Goal: Information Seeking & Learning: Learn about a topic

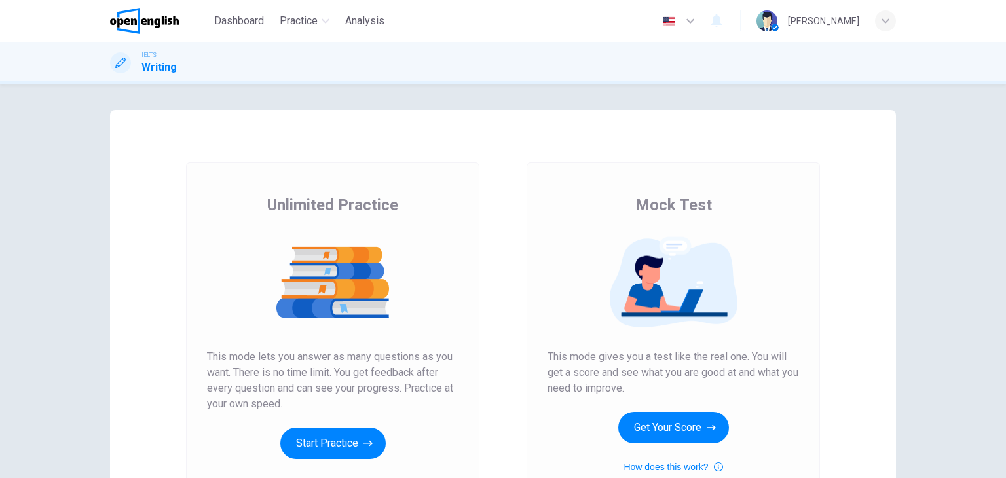
drag, startPoint x: 632, startPoint y: 205, endPoint x: 749, endPoint y: 197, distance: 117.5
click at [749, 197] on div "Mock Test This mode gives you a test like the real one. You will get a score an…" at bounding box center [674, 335] width 252 height 280
click at [698, 209] on span "Mock Test" at bounding box center [673, 205] width 77 height 21
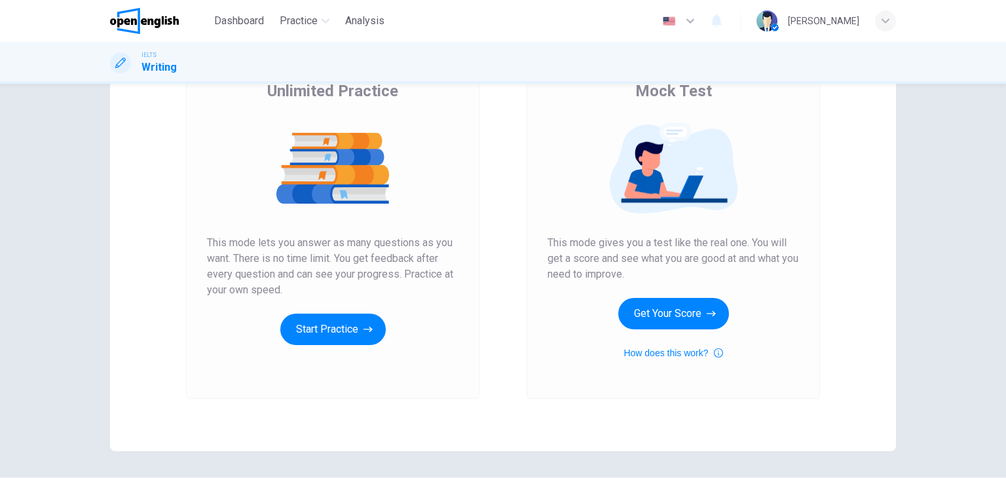
scroll to position [155, 0]
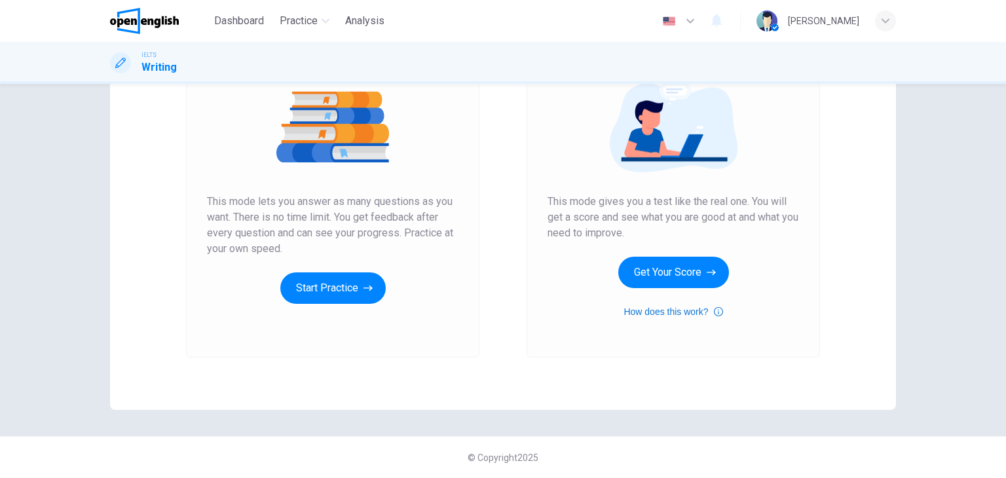
click at [714, 312] on icon "button" at bounding box center [718, 312] width 9 height 16
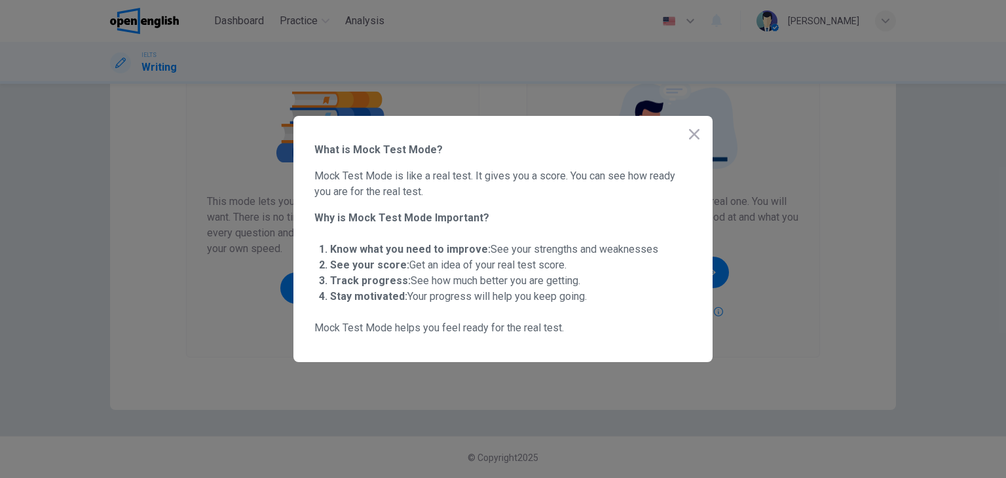
drag, startPoint x: 327, startPoint y: 156, endPoint x: 425, endPoint y: 155, distance: 98.3
click at [427, 153] on span "What is Mock Test Mode?" at bounding box center [502, 150] width 377 height 16
drag, startPoint x: 319, startPoint y: 174, endPoint x: 657, endPoint y: 178, distance: 338.0
click at [657, 178] on span "Mock Test Mode is like a real test. It gives you a score. You can see how ready…" at bounding box center [502, 183] width 377 height 31
drag, startPoint x: 323, startPoint y: 192, endPoint x: 419, endPoint y: 193, distance: 96.3
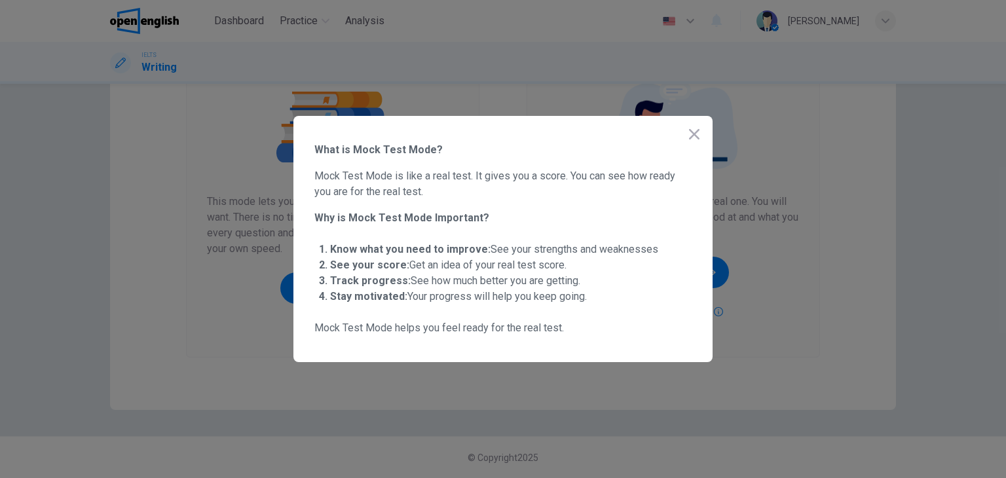
click at [419, 192] on span "Mock Test Mode is like a real test. It gives you a score. You can see how ready…" at bounding box center [502, 183] width 377 height 31
drag, startPoint x: 343, startPoint y: 219, endPoint x: 490, endPoint y: 218, distance: 146.7
click at [490, 218] on span "Why is Mock Test Mode Important?" at bounding box center [502, 218] width 377 height 16
drag, startPoint x: 338, startPoint y: 252, endPoint x: 407, endPoint y: 250, distance: 68.8
click at [406, 250] on strong "Know what you need to improve:" at bounding box center [410, 249] width 160 height 12
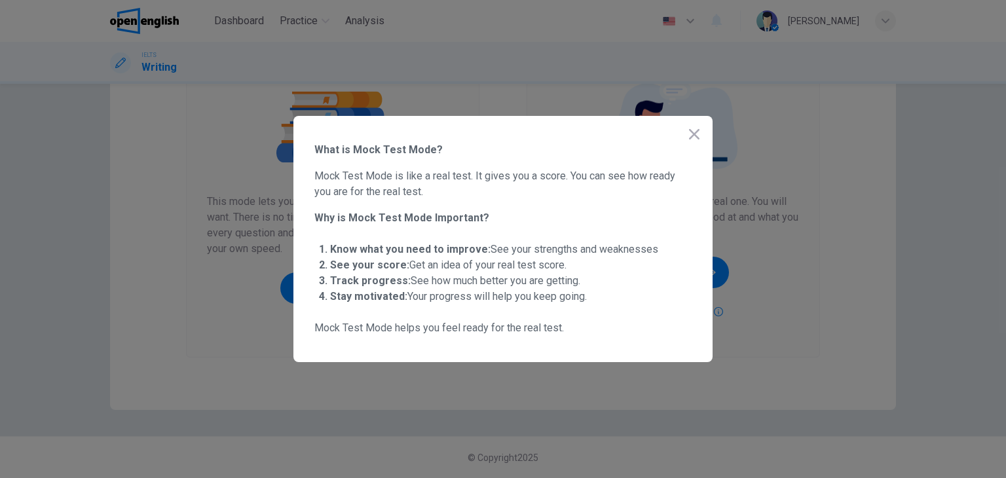
drag, startPoint x: 499, startPoint y: 250, endPoint x: 618, endPoint y: 252, distance: 119.3
click at [618, 252] on span "Know what you need to improve: See your strengths and weaknesses" at bounding box center [494, 249] width 328 height 12
drag, startPoint x: 335, startPoint y: 265, endPoint x: 406, endPoint y: 262, distance: 70.8
click at [405, 262] on span "See your score: Get an idea of your real test score." at bounding box center [448, 265] width 236 height 12
drag, startPoint x: 427, startPoint y: 263, endPoint x: 556, endPoint y: 268, distance: 128.5
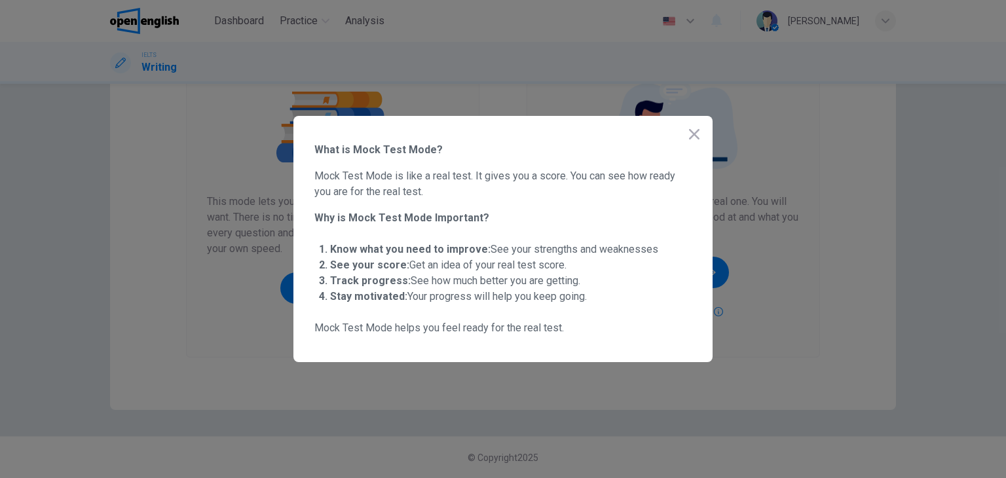
click at [556, 268] on span "See your score: Get an idea of your real test score." at bounding box center [448, 265] width 236 height 12
drag, startPoint x: 335, startPoint y: 281, endPoint x: 390, endPoint y: 280, distance: 54.4
click at [390, 280] on strong "Track progress:" at bounding box center [370, 280] width 81 height 12
drag, startPoint x: 419, startPoint y: 281, endPoint x: 566, endPoint y: 284, distance: 147.4
click at [566, 284] on span "Track progress: See how much better you are getting." at bounding box center [455, 280] width 250 height 12
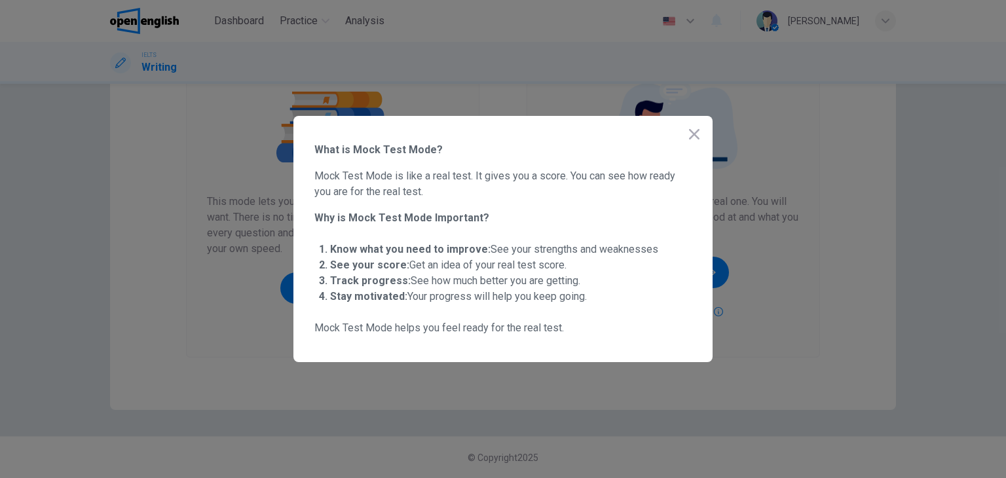
drag, startPoint x: 342, startPoint y: 295, endPoint x: 402, endPoint y: 295, distance: 60.3
click at [398, 295] on strong "Stay motivated:" at bounding box center [368, 296] width 77 height 12
drag, startPoint x: 432, startPoint y: 297, endPoint x: 561, endPoint y: 299, distance: 129.1
click at [561, 299] on span "Stay motivated: Your progress will help you keep going." at bounding box center [458, 296] width 257 height 12
drag, startPoint x: 335, startPoint y: 329, endPoint x: 559, endPoint y: 330, distance: 224.0
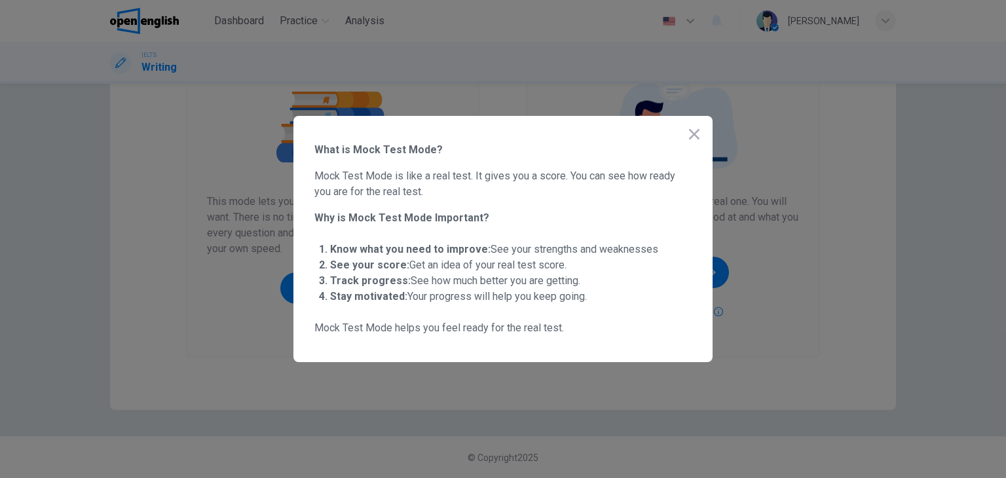
click at [559, 330] on span "Mock Test Mode helps you feel ready for the real test." at bounding box center [502, 328] width 377 height 16
click at [689, 136] on icon "button" at bounding box center [695, 134] width 16 height 16
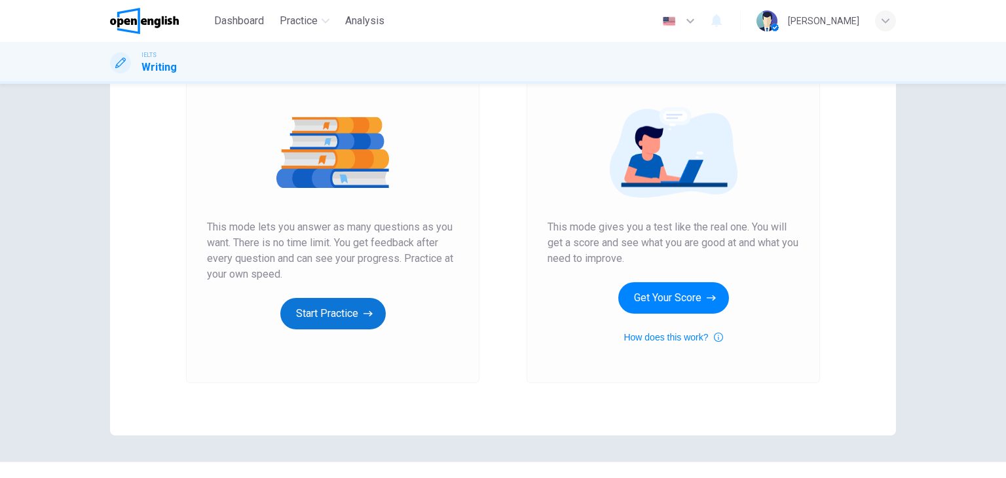
scroll to position [131, 0]
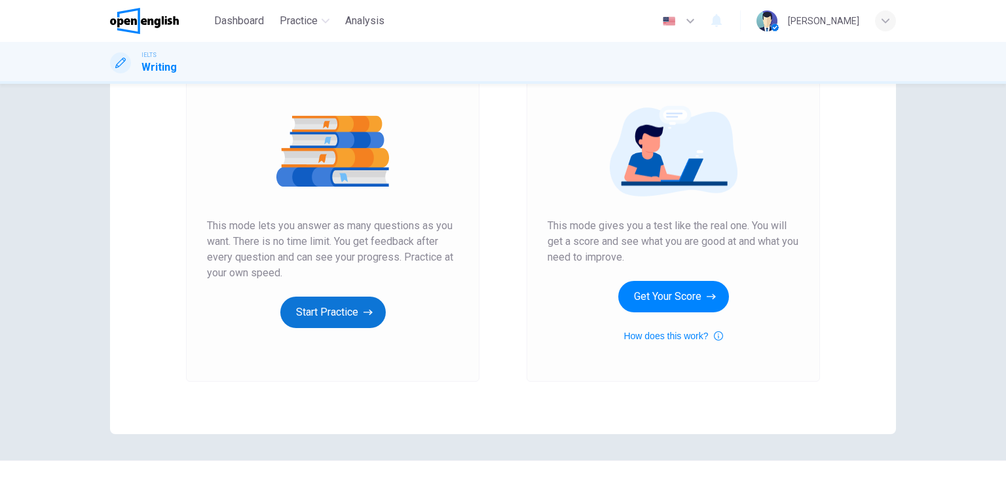
click at [354, 316] on button "Start Practice" at bounding box center [332, 312] width 105 height 31
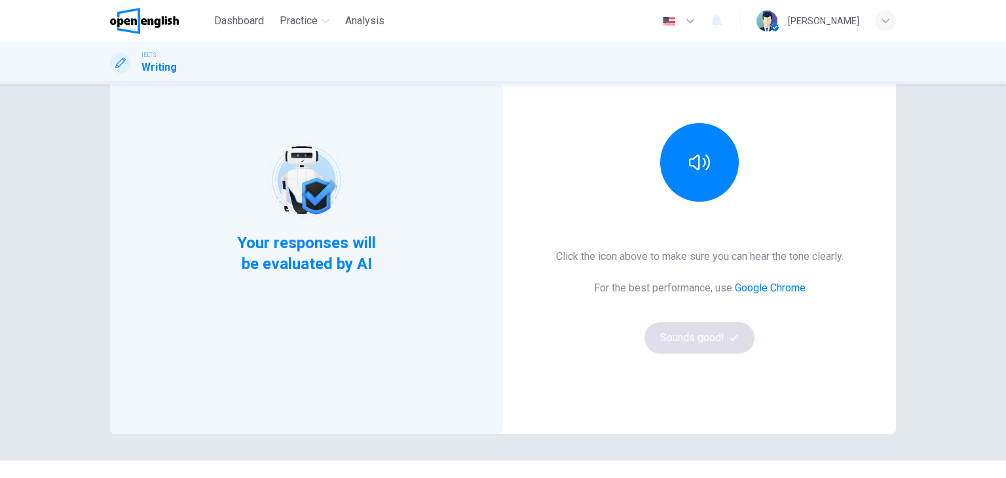
drag, startPoint x: 283, startPoint y: 265, endPoint x: 366, endPoint y: 264, distance: 83.2
click at [366, 264] on span "Your responses will be evaluated by AI" at bounding box center [306, 254] width 159 height 42
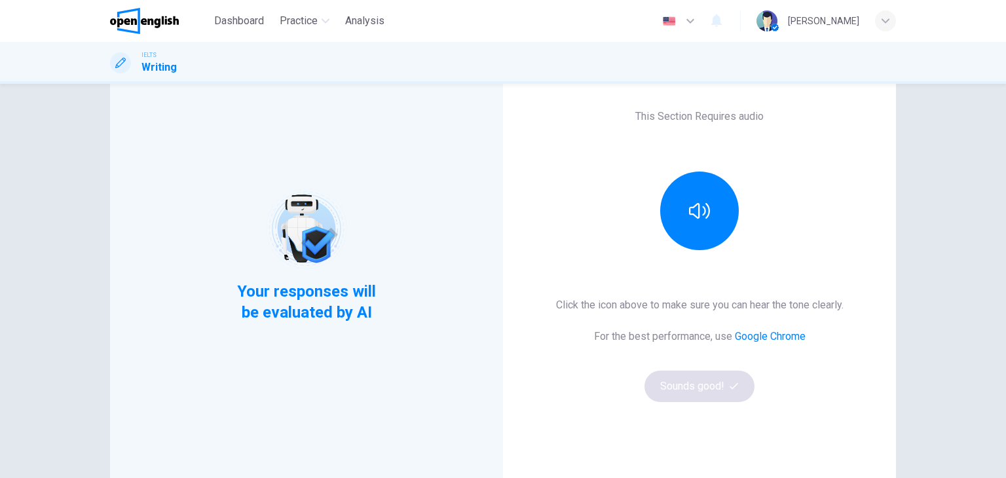
scroll to position [0, 0]
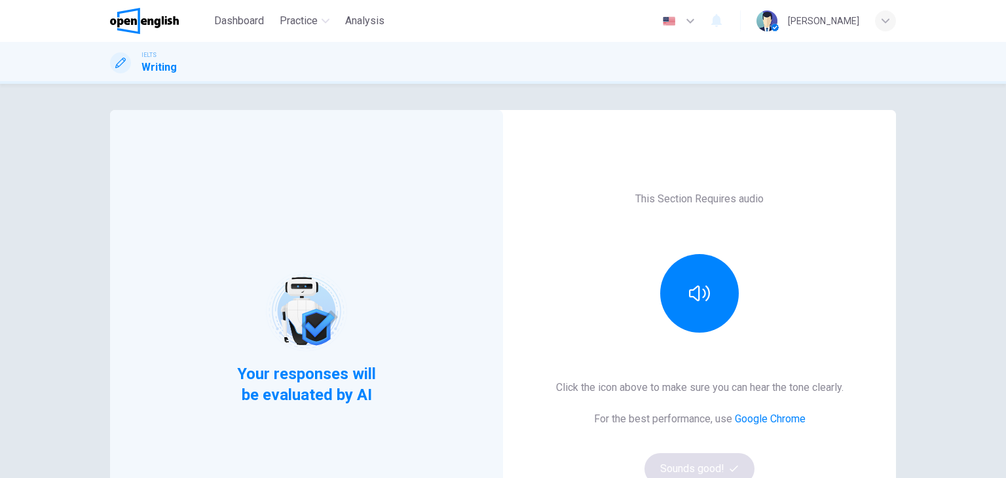
drag, startPoint x: 663, startPoint y: 195, endPoint x: 791, endPoint y: 203, distance: 128.0
click at [789, 202] on div "This Section Requires audio Click the icon above to make sure you can hear the …" at bounding box center [699, 337] width 393 height 455
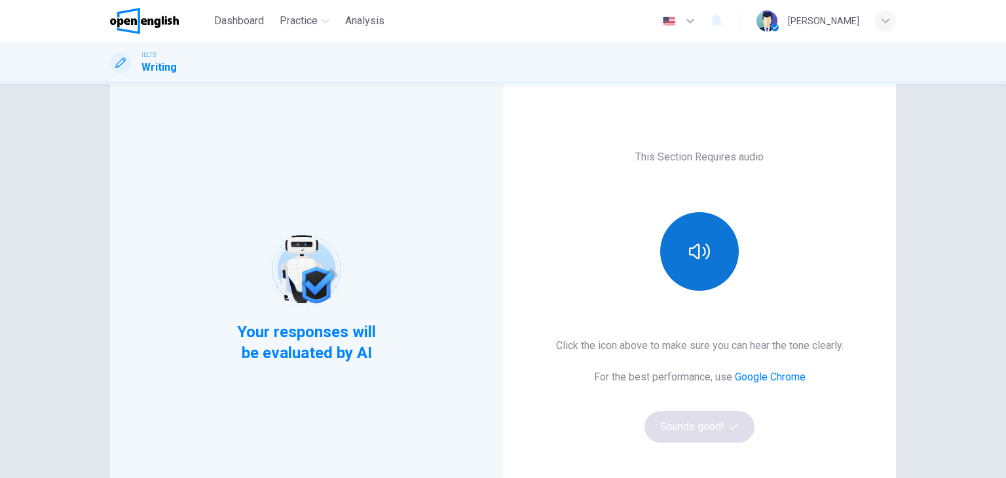
scroll to position [66, 0]
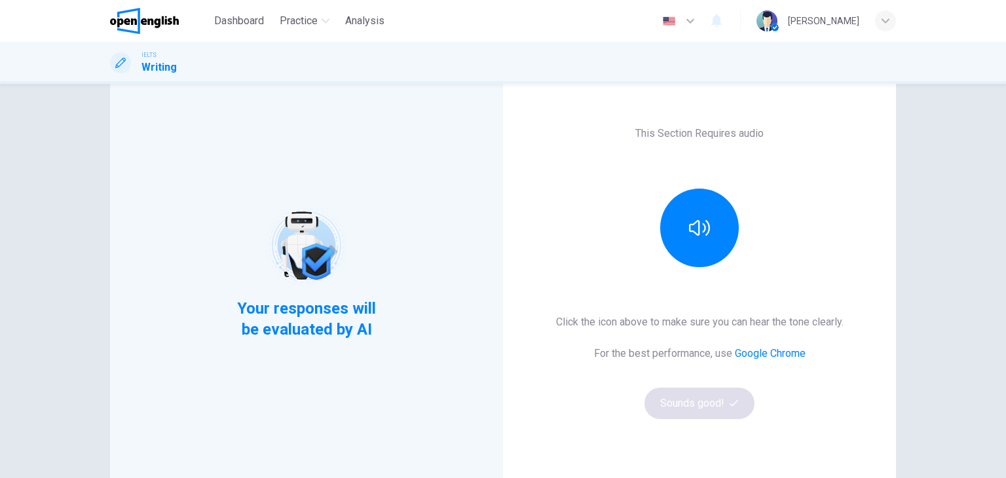
drag, startPoint x: 582, startPoint y: 325, endPoint x: 755, endPoint y: 326, distance: 172.9
click at [755, 326] on h6 "Click the icon above to make sure you can hear the tone clearly." at bounding box center [700, 322] width 288 height 16
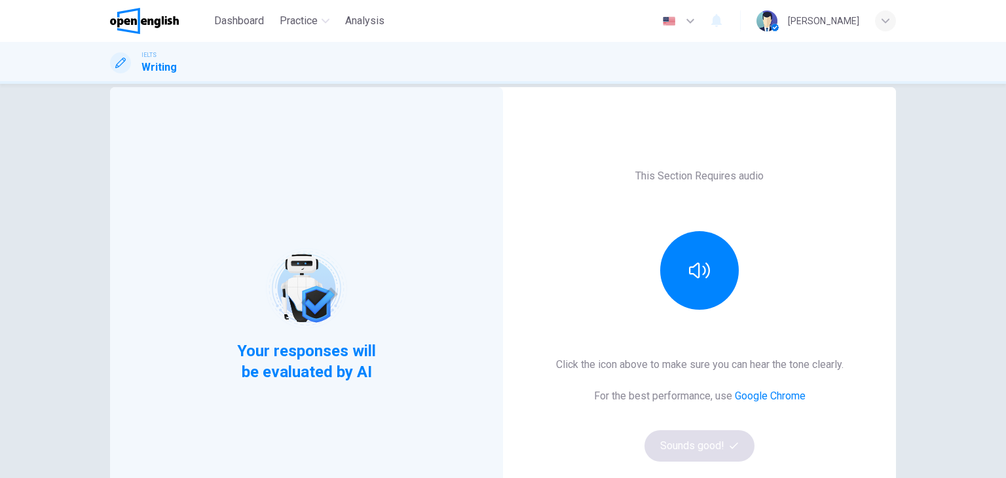
scroll to position [0, 0]
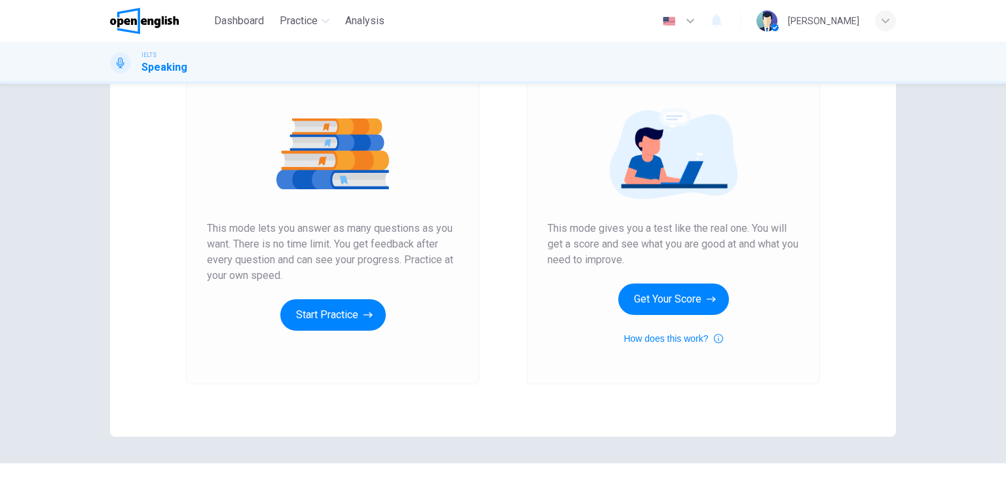
scroll to position [131, 0]
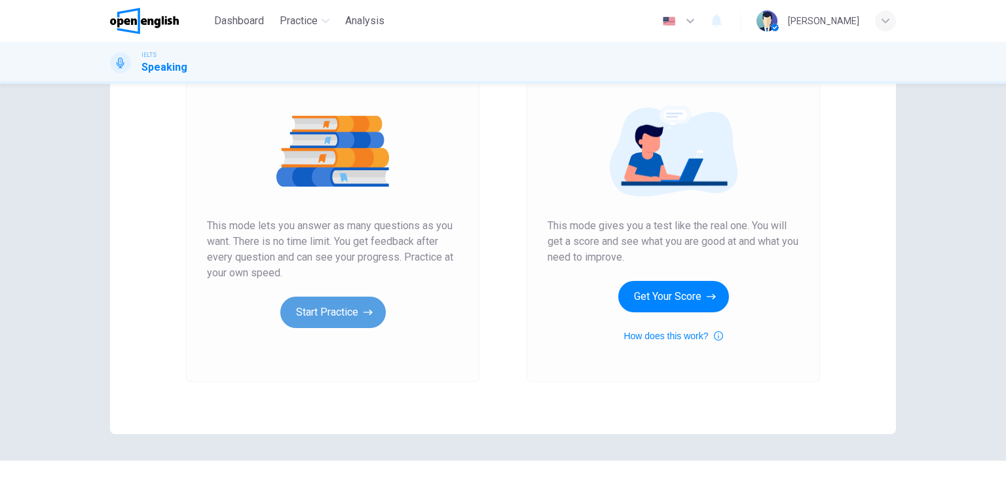
click at [365, 310] on icon "button" at bounding box center [368, 312] width 9 height 13
